Goal: Register for event/course

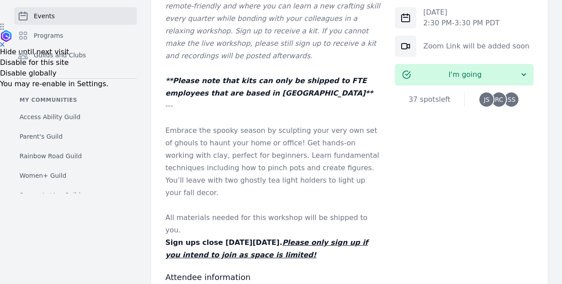
scroll to position [311, 0]
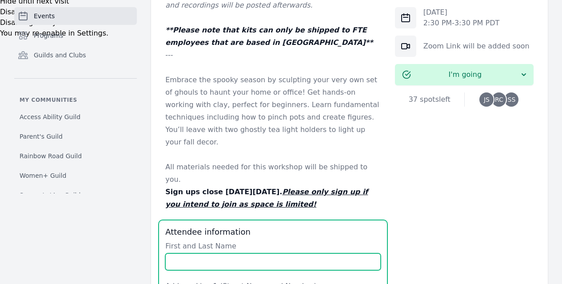
click at [165, 253] on input "First and Last Name" at bounding box center [272, 261] width 215 height 17
type input "Jasmine Sharp"
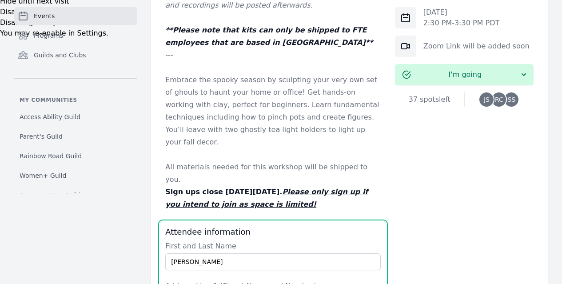
type input "2842 E Webb ave"
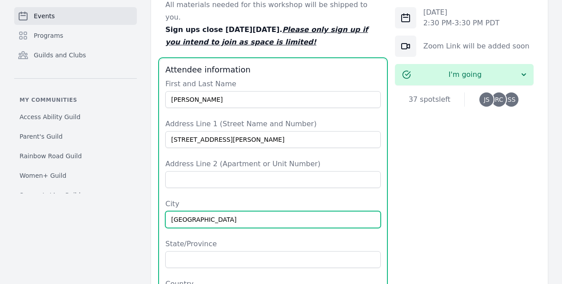
type input "north las vegas"
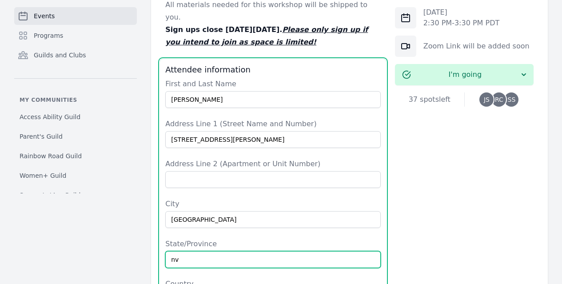
type input "nv"
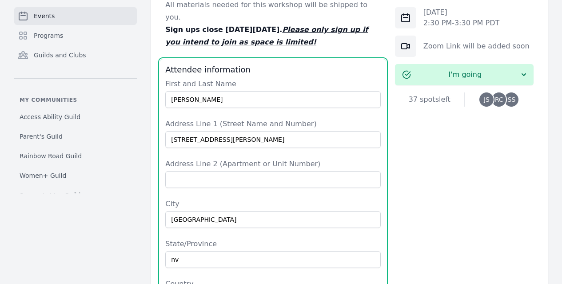
scroll to position [633, 0]
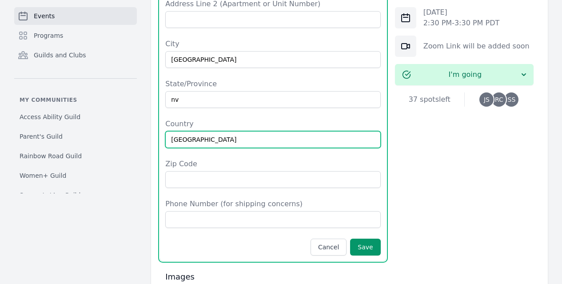
type input "USA"
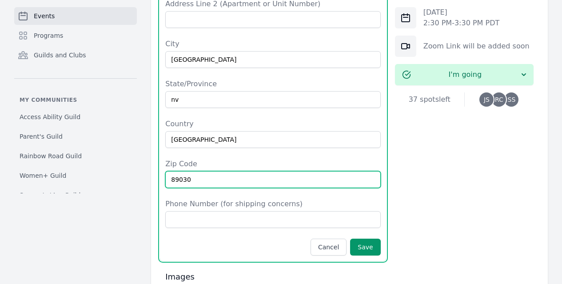
type input "89030"
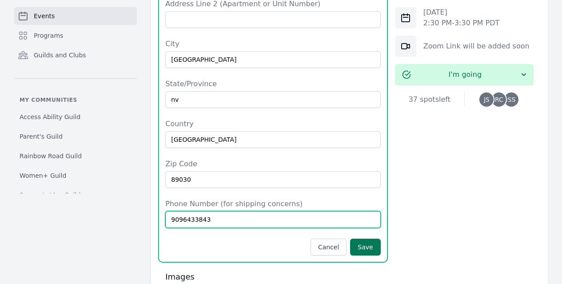
type input "9096433843"
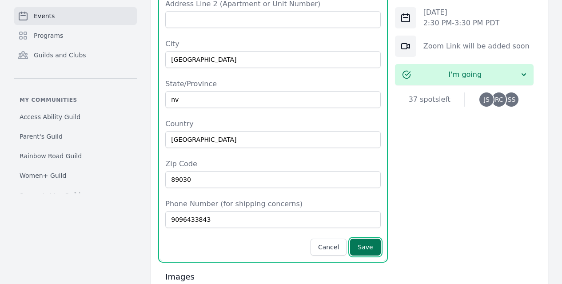
click at [351, 238] on button "Save" at bounding box center [365, 246] width 30 height 17
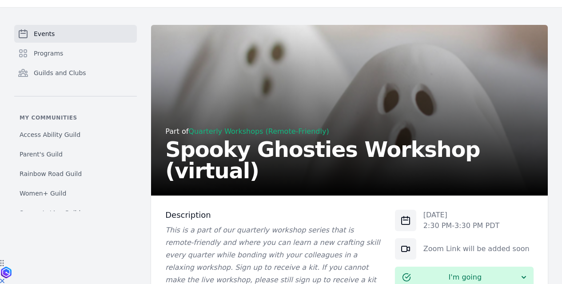
scroll to position [0, 0]
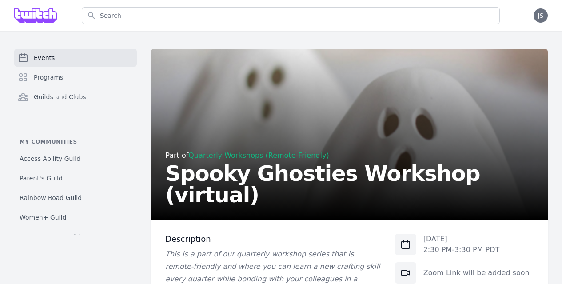
click at [56, 56] on link "Events" at bounding box center [75, 58] width 123 height 18
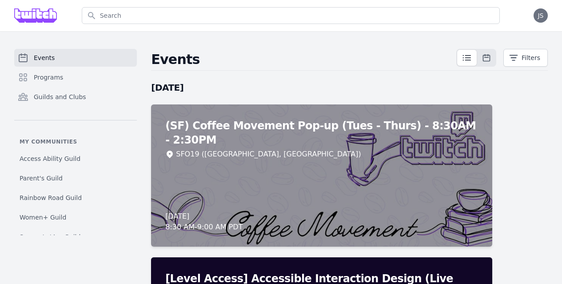
click at [8, 29] on div "Search Open menu Open user menu JS" at bounding box center [281, 15] width 562 height 31
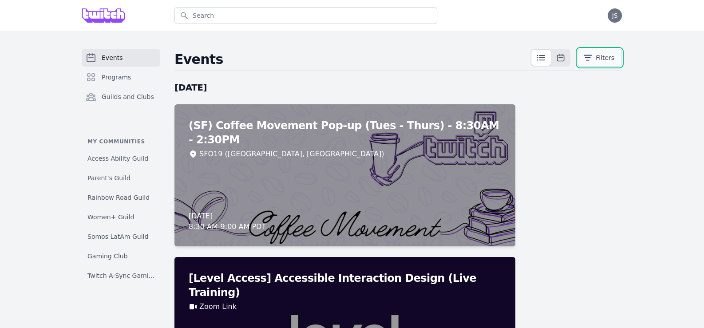
click at [568, 57] on button "Filters" at bounding box center [600, 58] width 44 height 18
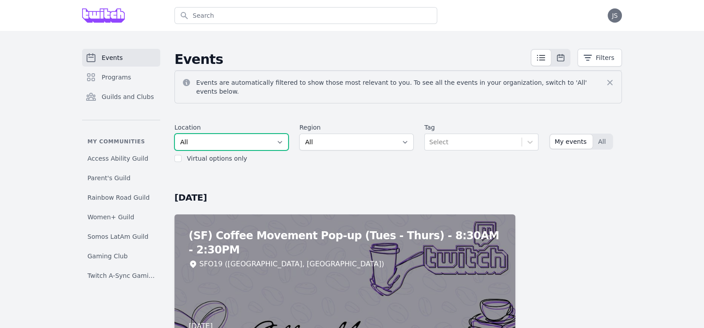
click at [238, 141] on select "All SEA81 Oscar (Seattle, WA) LHR32 (London, UK) SNA17 (Irvine, CA) LAX74 (Los …" at bounding box center [232, 142] width 114 height 17
click at [234, 155] on label "Virtual options only" at bounding box center [217, 158] width 60 height 7
click at [176, 155] on input "checkbox" at bounding box center [178, 158] width 7 height 7
checkbox input "true"
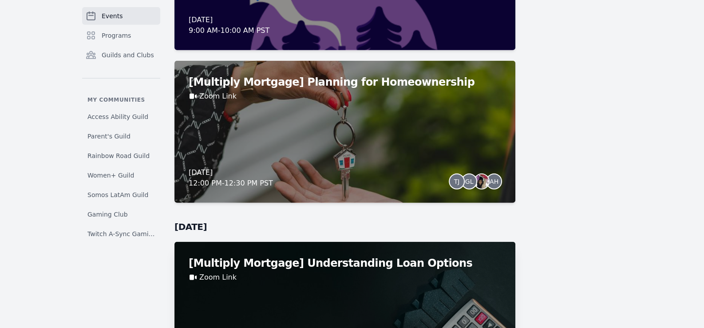
scroll to position [3286, 0]
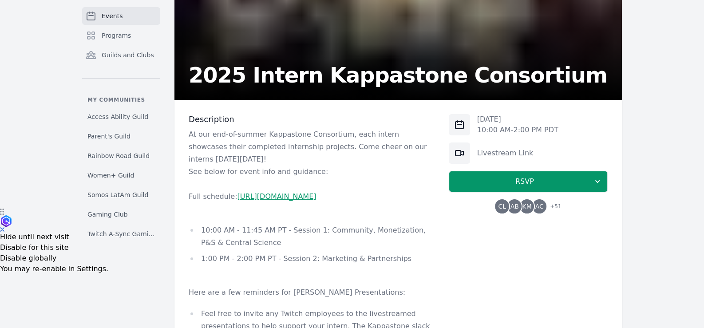
scroll to position [133, 0]
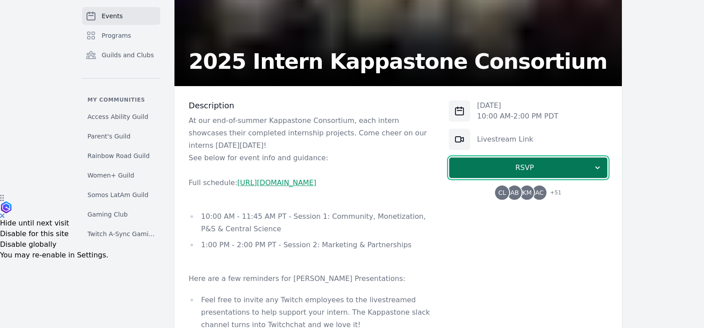
click at [506, 165] on span "RSVP" at bounding box center [524, 168] width 137 height 11
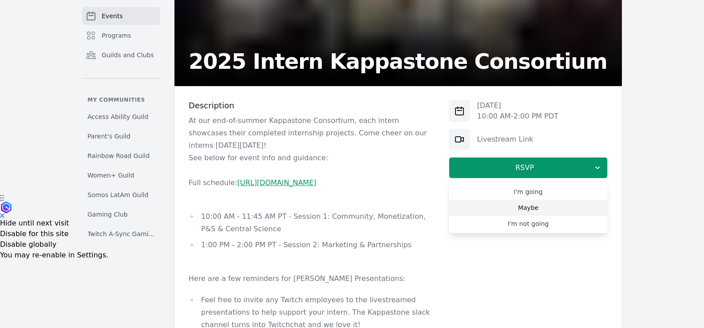
click at [535, 205] on link "Maybe" at bounding box center [528, 208] width 159 height 16
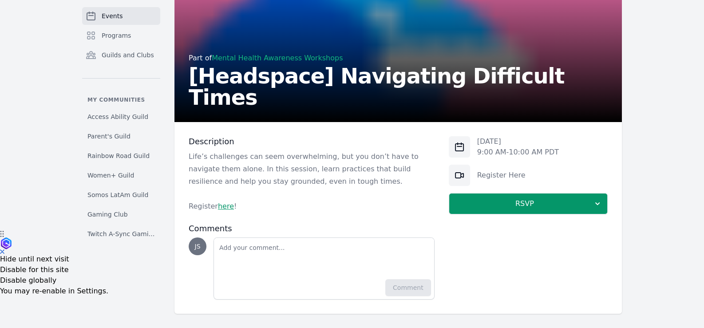
scroll to position [100, 0]
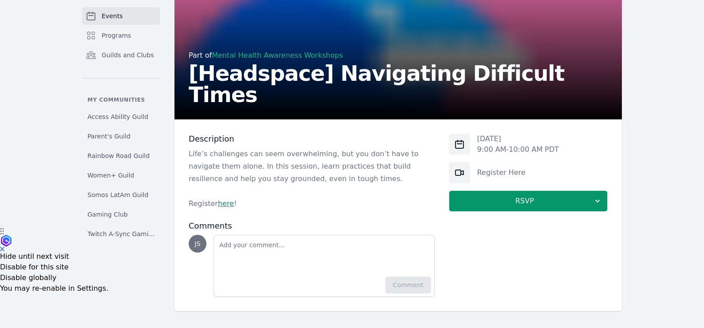
click at [224, 206] on link "here" at bounding box center [226, 203] width 16 height 8
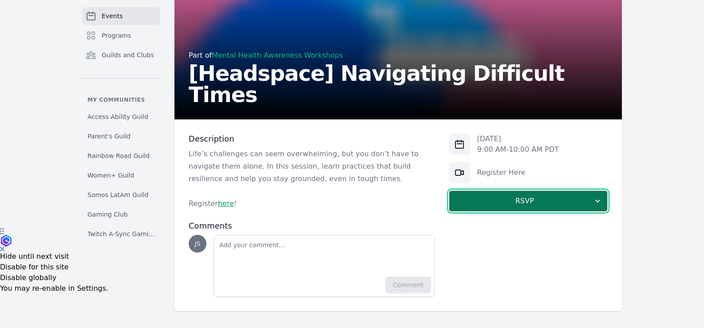
click at [486, 202] on span "RSVP" at bounding box center [524, 201] width 137 height 11
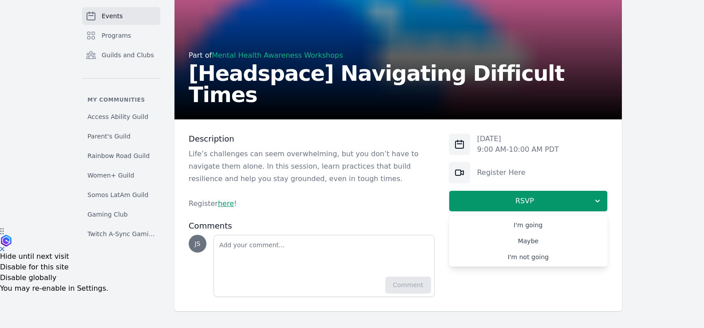
click at [226, 205] on link "here" at bounding box center [226, 203] width 16 height 8
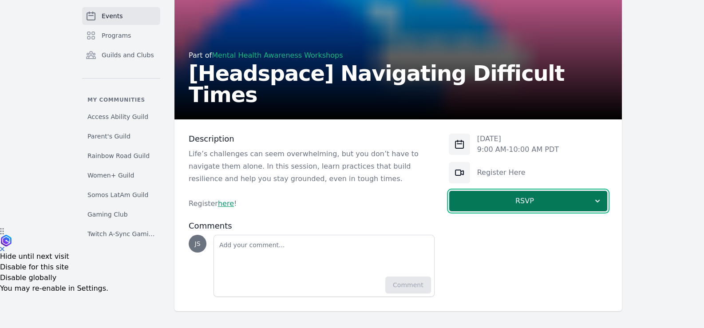
click at [520, 205] on span "RSVP" at bounding box center [524, 201] width 137 height 11
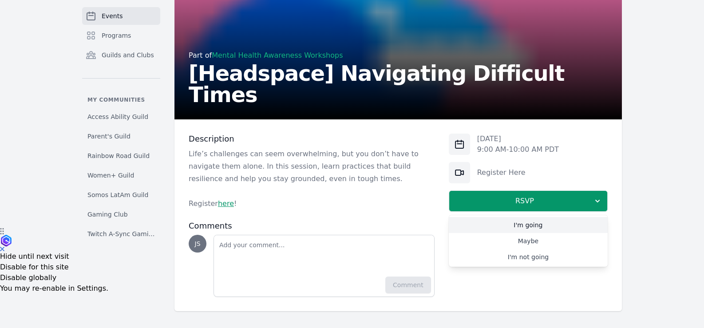
click at [530, 227] on link "I'm going" at bounding box center [528, 225] width 159 height 16
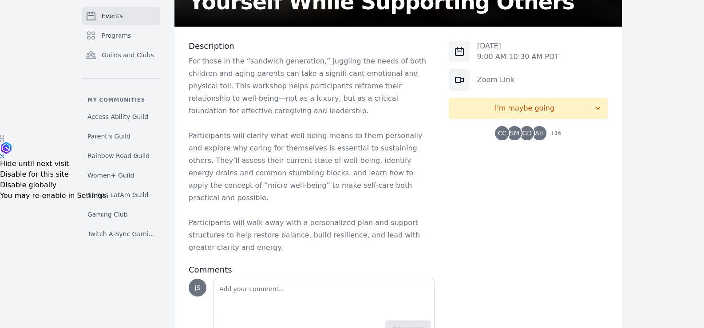
scroll to position [199, 0]
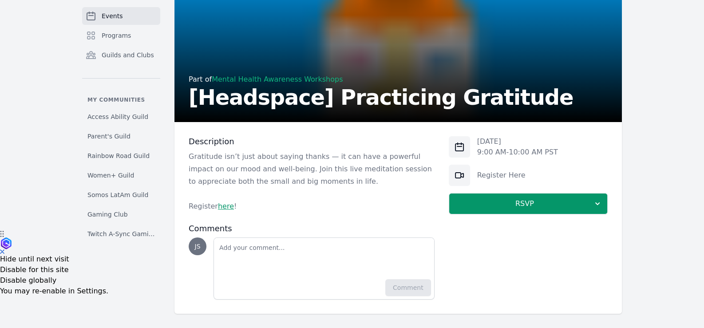
scroll to position [100, 0]
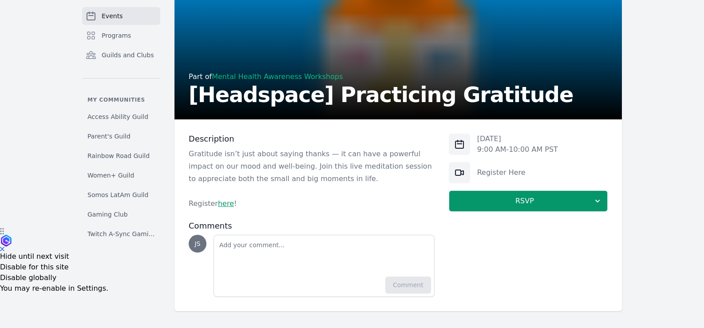
click at [222, 202] on link "here" at bounding box center [226, 203] width 16 height 8
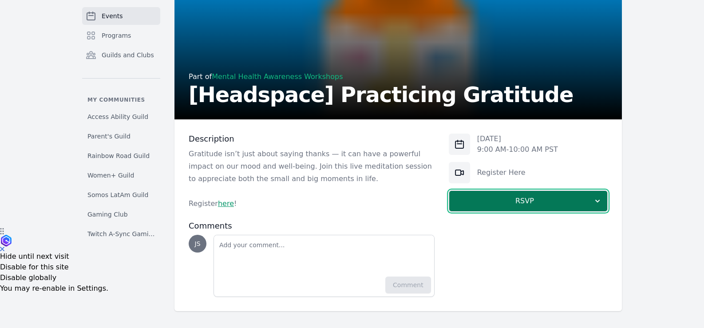
click at [557, 206] on button "RSVP" at bounding box center [528, 201] width 159 height 21
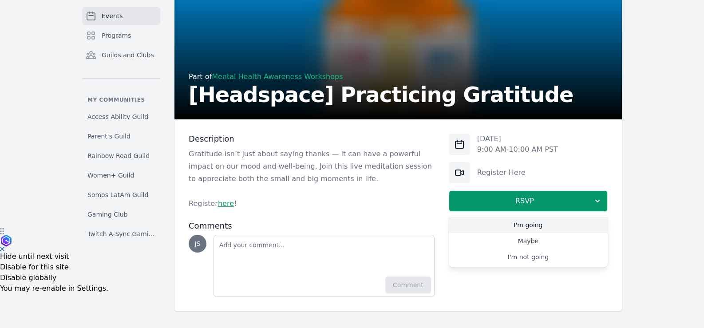
click at [551, 228] on link "I'm going" at bounding box center [528, 225] width 159 height 16
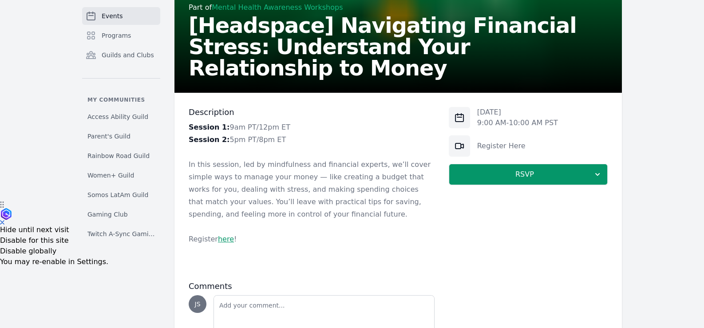
scroll to position [133, 0]
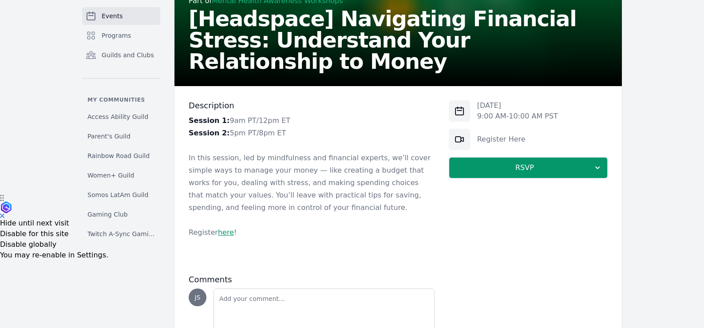
click at [223, 233] on link "here" at bounding box center [226, 232] width 16 height 8
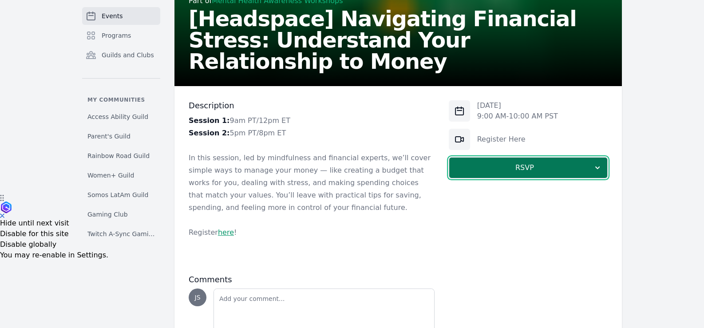
click at [548, 178] on button "RSVP" at bounding box center [528, 167] width 159 height 21
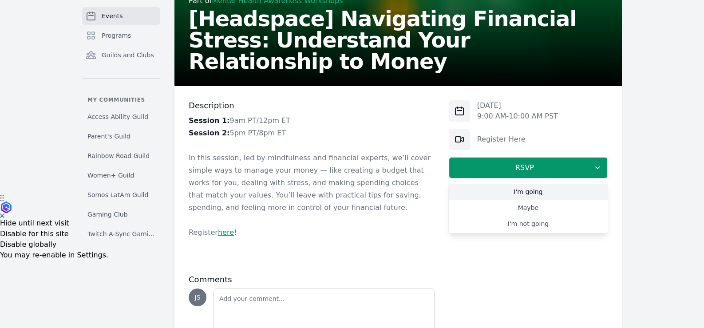
click at [542, 194] on link "I'm going" at bounding box center [528, 192] width 159 height 16
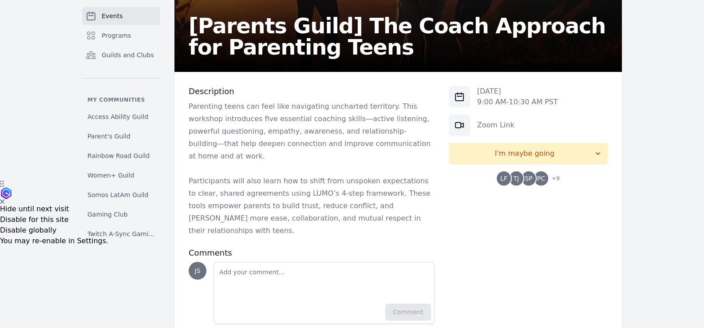
scroll to position [150, 0]
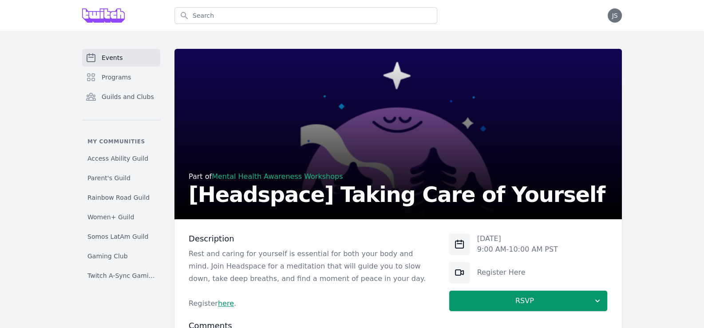
scroll to position [100, 0]
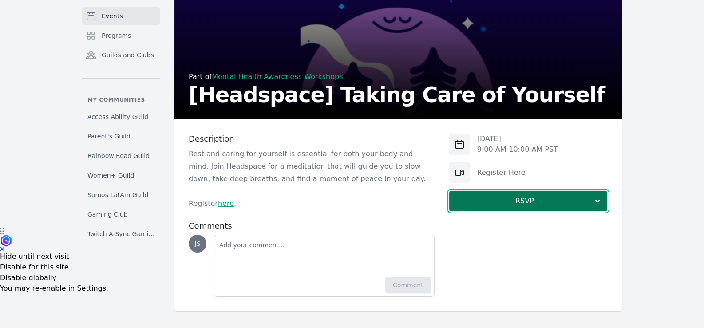
click at [509, 201] on span "RSVP" at bounding box center [524, 201] width 137 height 11
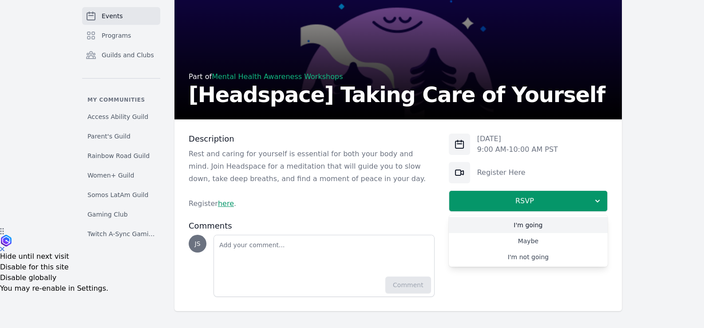
click at [517, 225] on link "I'm going" at bounding box center [528, 225] width 159 height 16
click at [226, 204] on link "here" at bounding box center [226, 203] width 16 height 8
